Goal: Check status: Check status

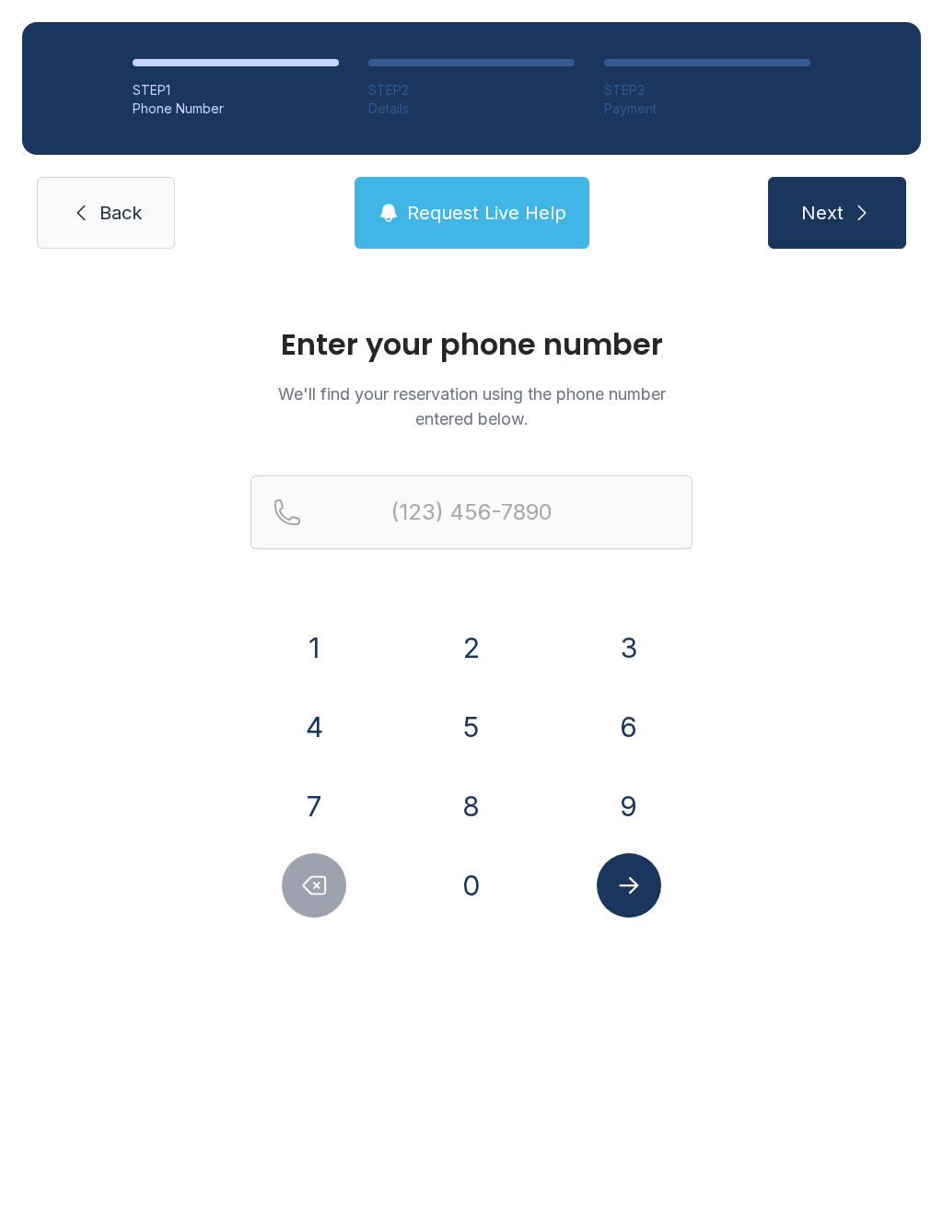
click at [451, 818] on button "8" at bounding box center [471, 806] width 64 height 64
click at [611, 721] on button "6" at bounding box center [629, 727] width 64 height 64
click at [482, 663] on button "2" at bounding box center [471, 647] width 64 height 64
click at [466, 649] on button "2" at bounding box center [471, 647] width 64 height 64
click at [448, 883] on button "0" at bounding box center [471, 885] width 64 height 64
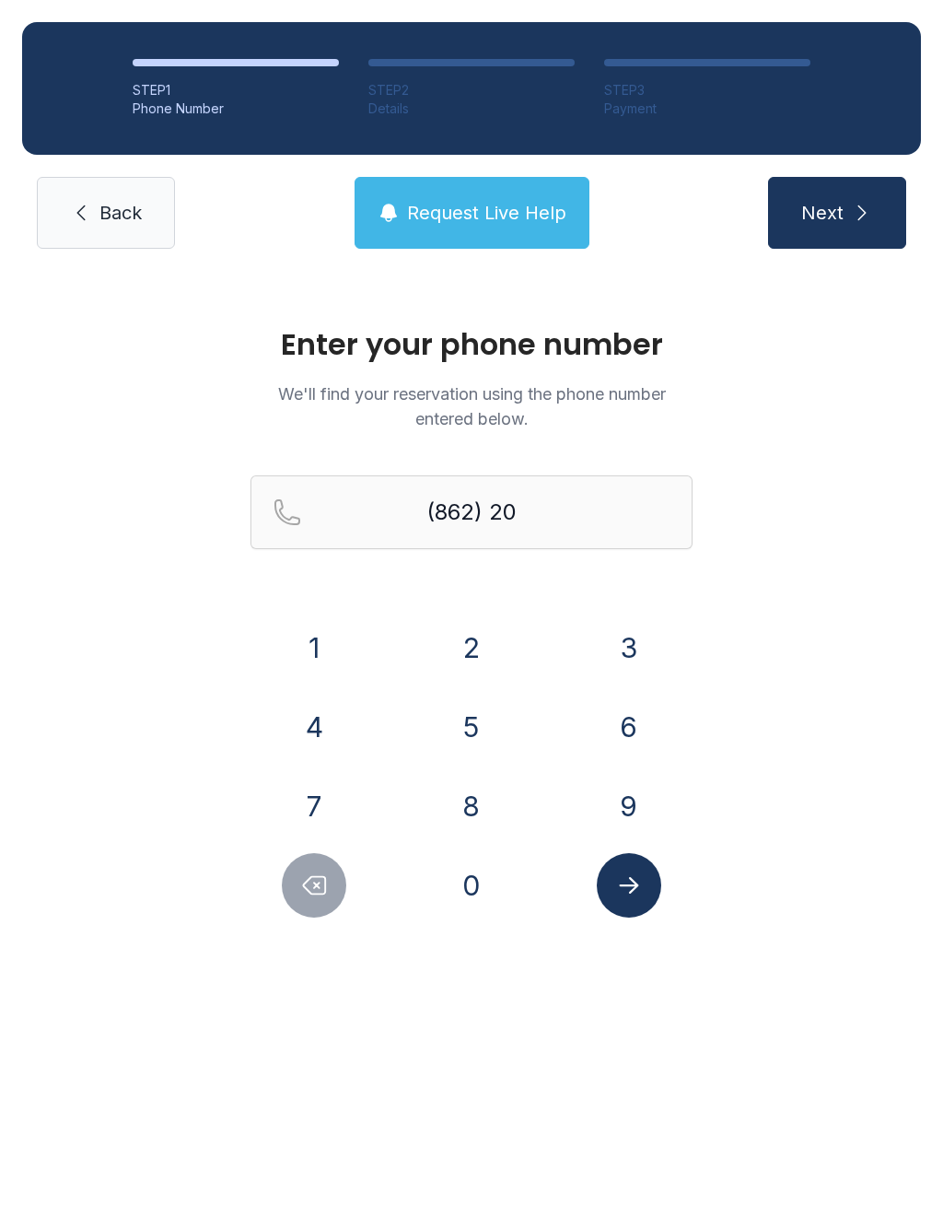
click at [448, 883] on button "0" at bounding box center [471, 885] width 64 height 64
click at [628, 717] on button "6" at bounding box center [629, 727] width 64 height 64
click at [626, 826] on button "9" at bounding box center [629, 806] width 64 height 64
click at [311, 635] on button "1" at bounding box center [314, 647] width 64 height 64
click at [336, 814] on button "7" at bounding box center [314, 806] width 64 height 64
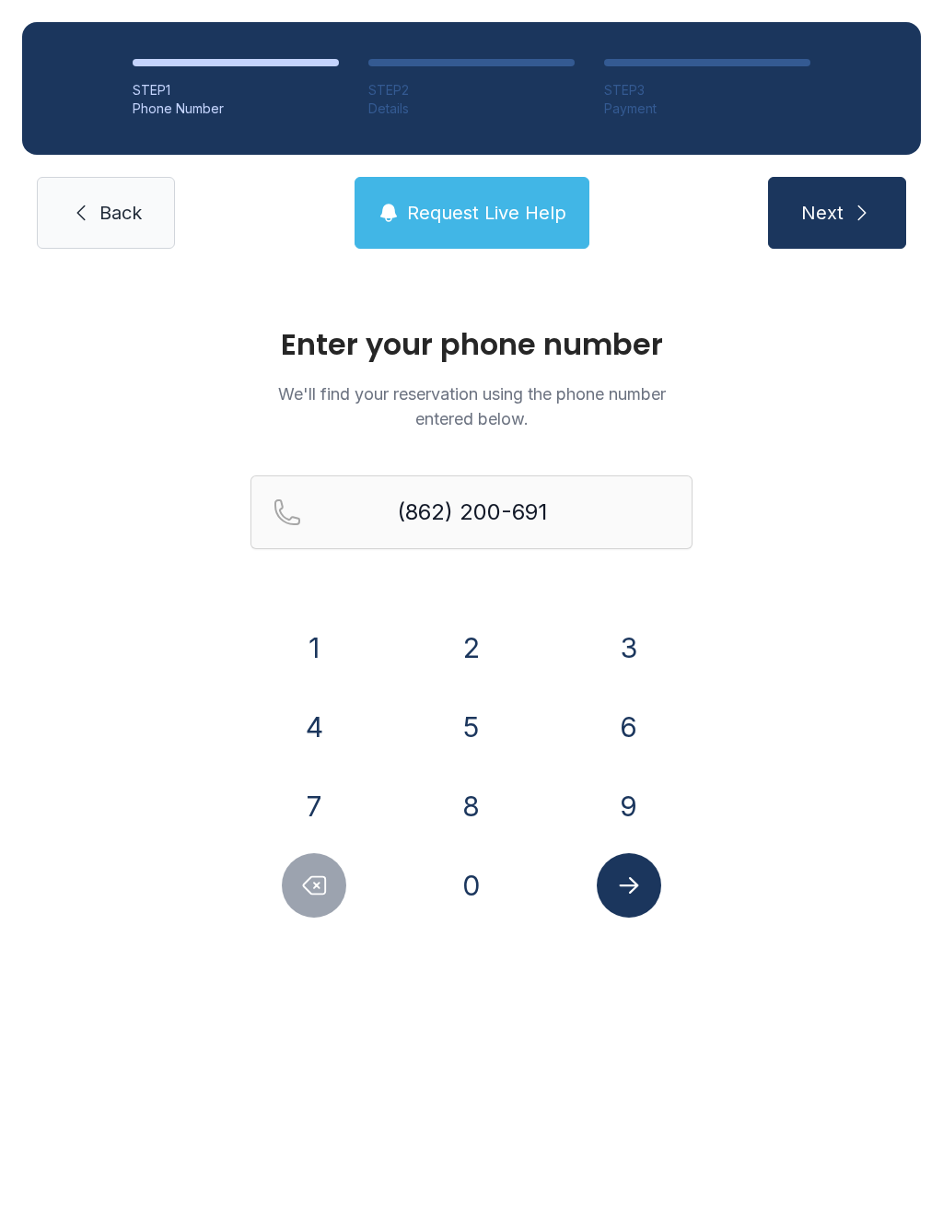
type input "[PHONE_NUMBER]"
click at [816, 202] on span "Next" at bounding box center [823, 213] width 42 height 26
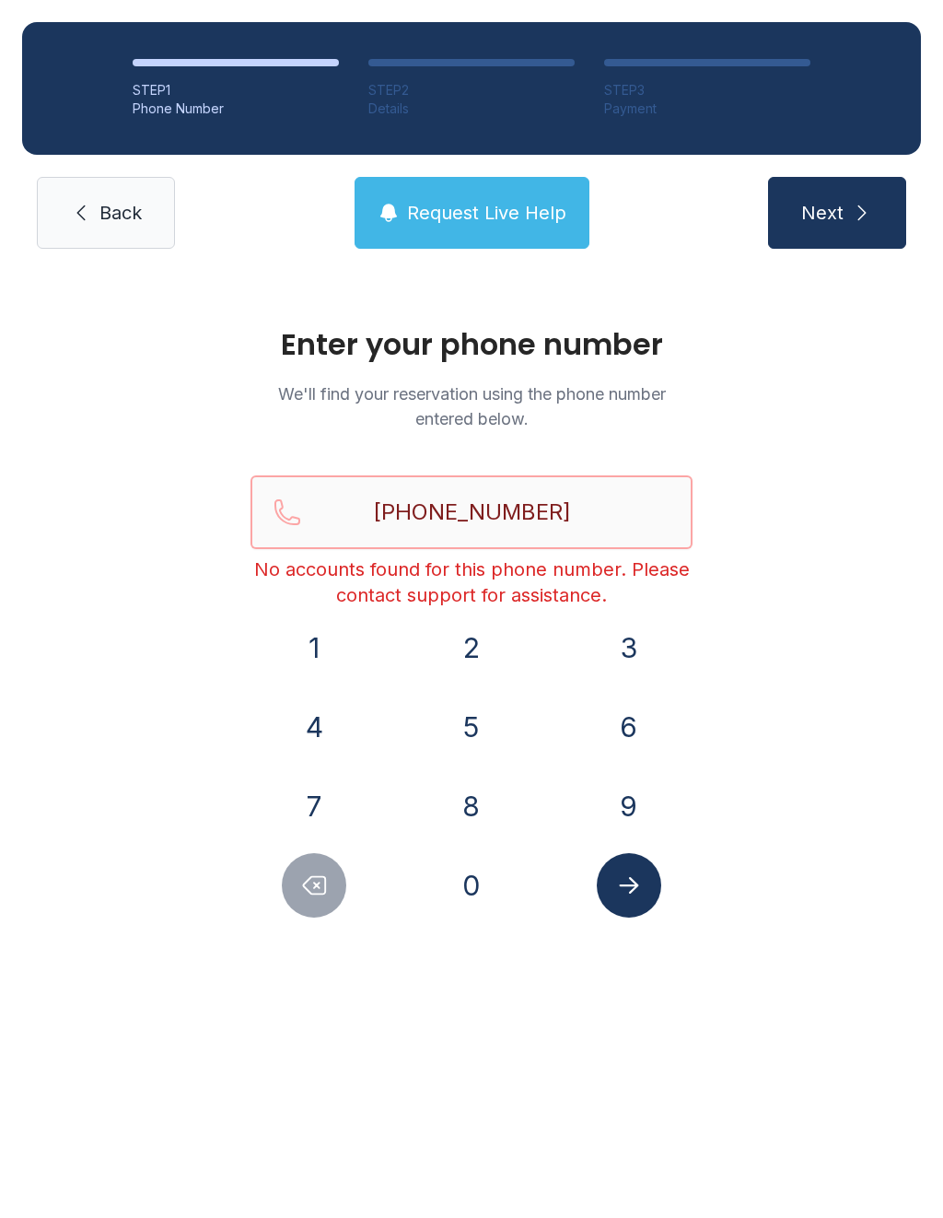
click at [577, 513] on input "[PHONE_NUMBER]" at bounding box center [472, 512] width 442 height 74
click at [848, 210] on button "Next" at bounding box center [837, 213] width 138 height 72
click at [108, 218] on span "Back" at bounding box center [120, 213] width 42 height 26
